Goal: Find specific page/section: Find specific page/section

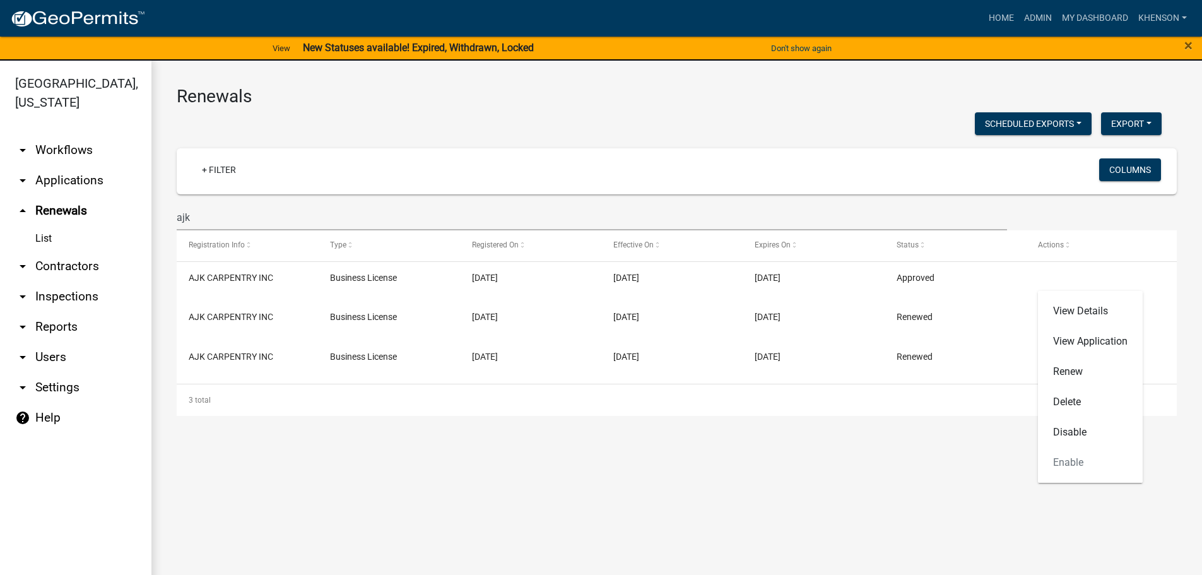
click at [71, 177] on link "arrow_drop_down Applications" at bounding box center [75, 180] width 151 height 30
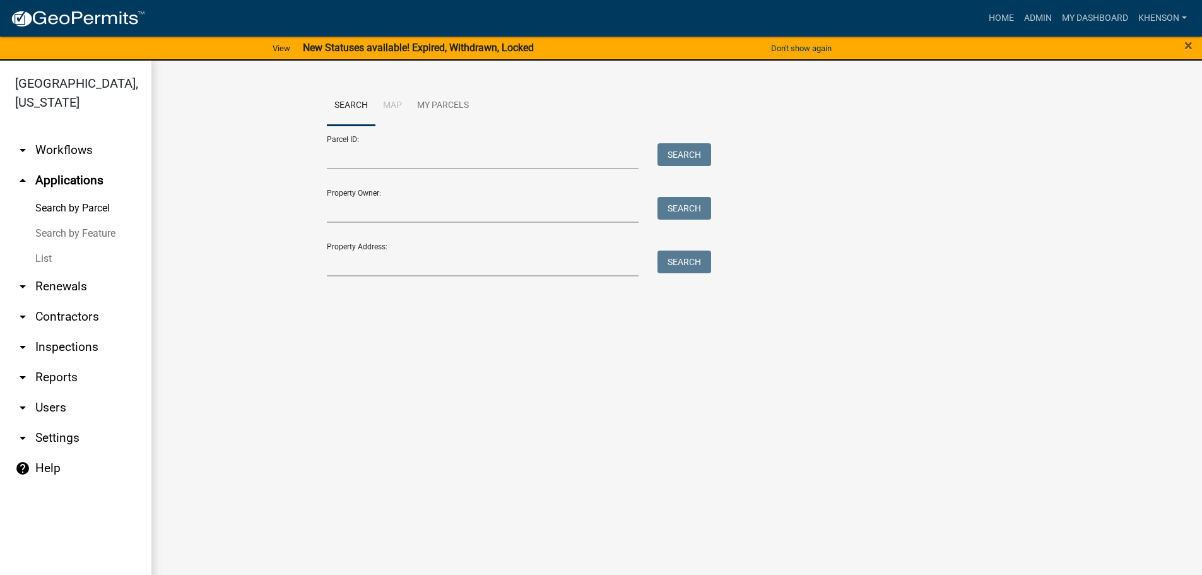
click at [50, 254] on link "List" at bounding box center [75, 258] width 151 height 25
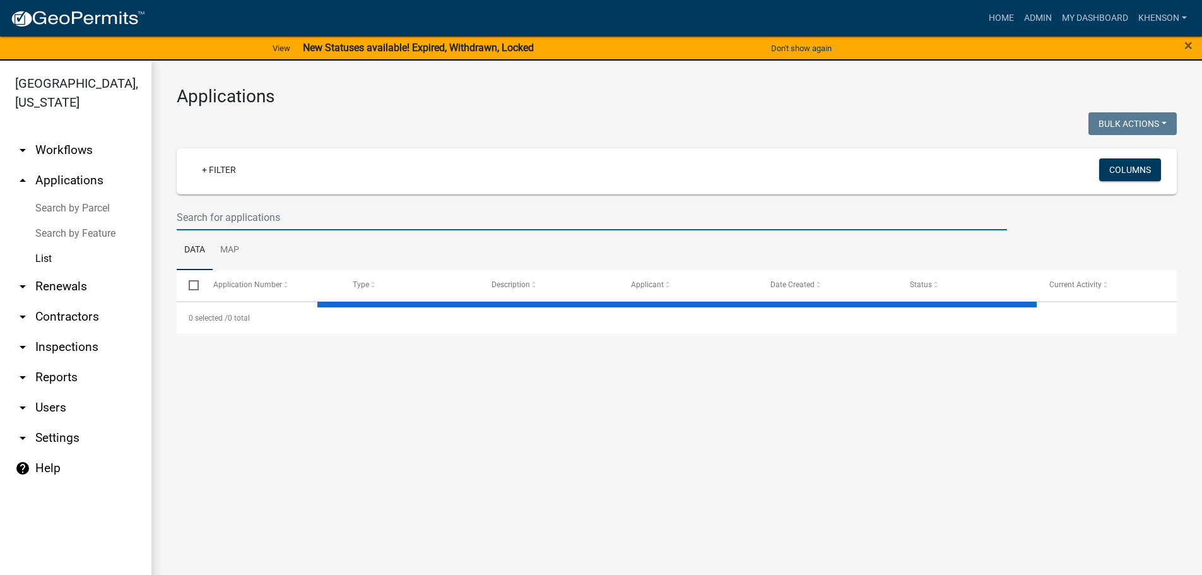
click at [237, 209] on input "text" at bounding box center [592, 217] width 830 height 26
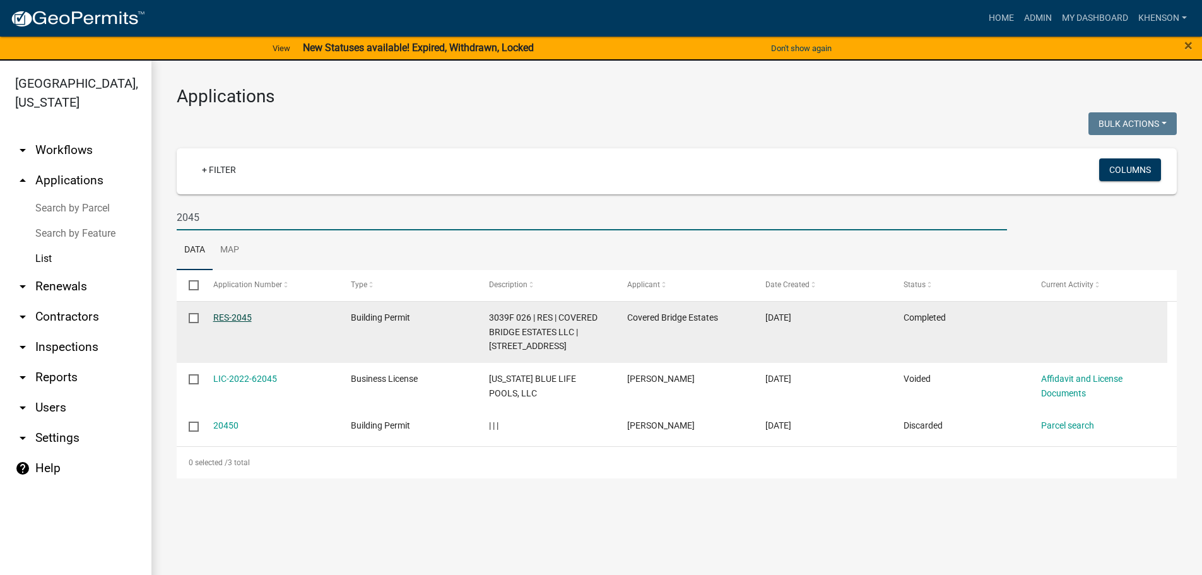
type input "2045"
click at [238, 322] on link "RES-2045" at bounding box center [232, 317] width 38 height 10
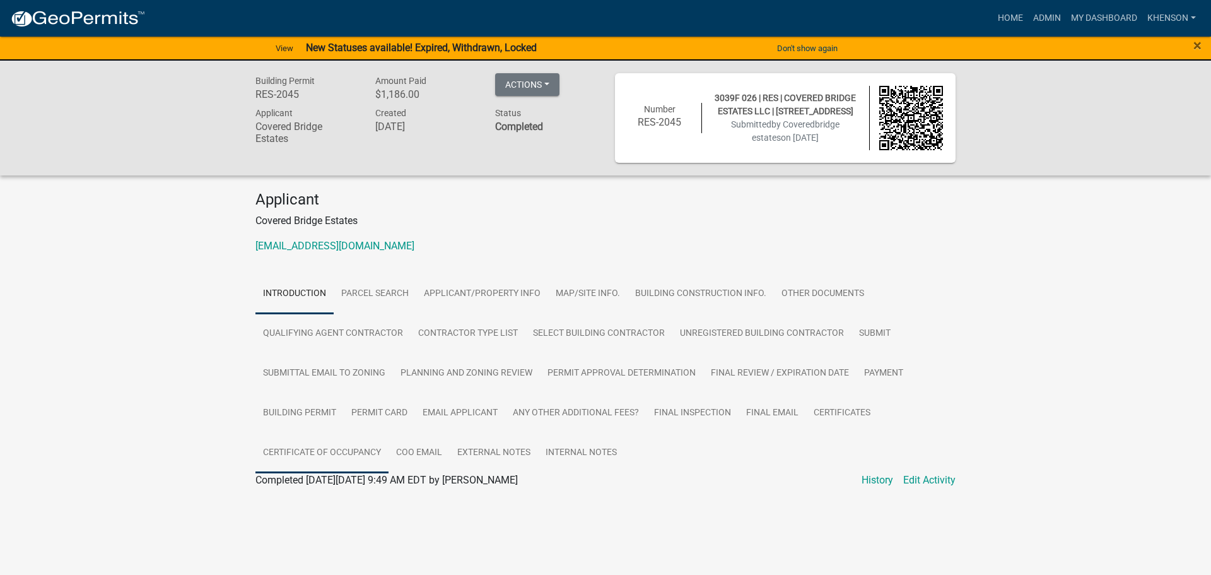
click at [339, 450] on link "Certificate of Occupancy" at bounding box center [321, 453] width 133 height 40
click at [322, 495] on link "Certificate of Occupancy" at bounding box center [309, 495] width 109 height 12
